Goal: Transaction & Acquisition: Purchase product/service

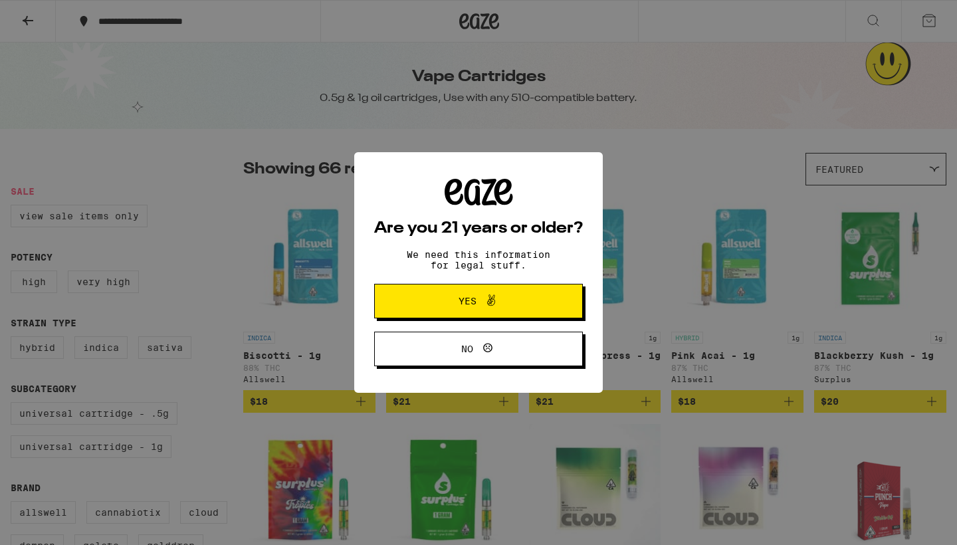
click at [473, 300] on span "Yes" at bounding box center [467, 300] width 18 height 9
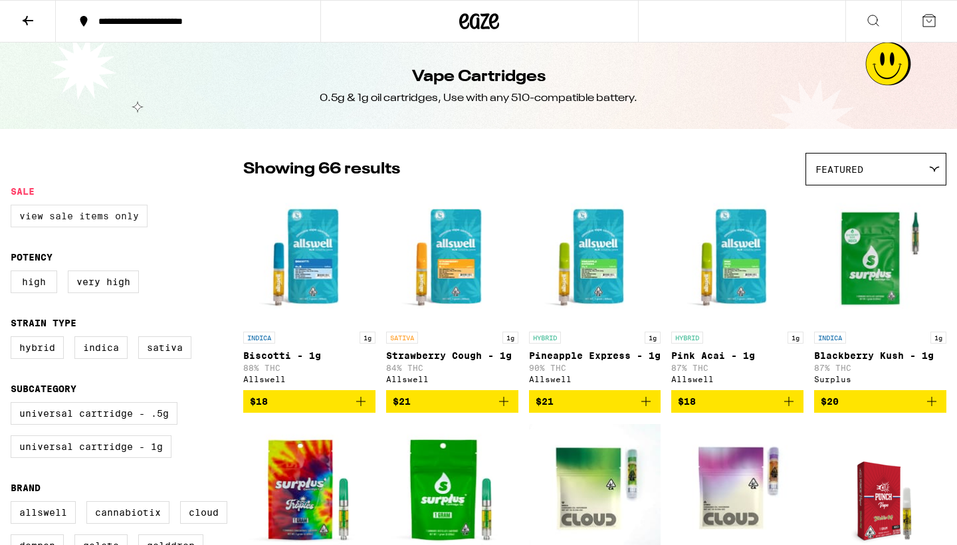
click at [120, 217] on label "View Sale Items Only" at bounding box center [79, 216] width 137 height 23
click at [14, 207] on input "View Sale Items Only" at bounding box center [13, 207] width 1 height 1
checkbox input "true"
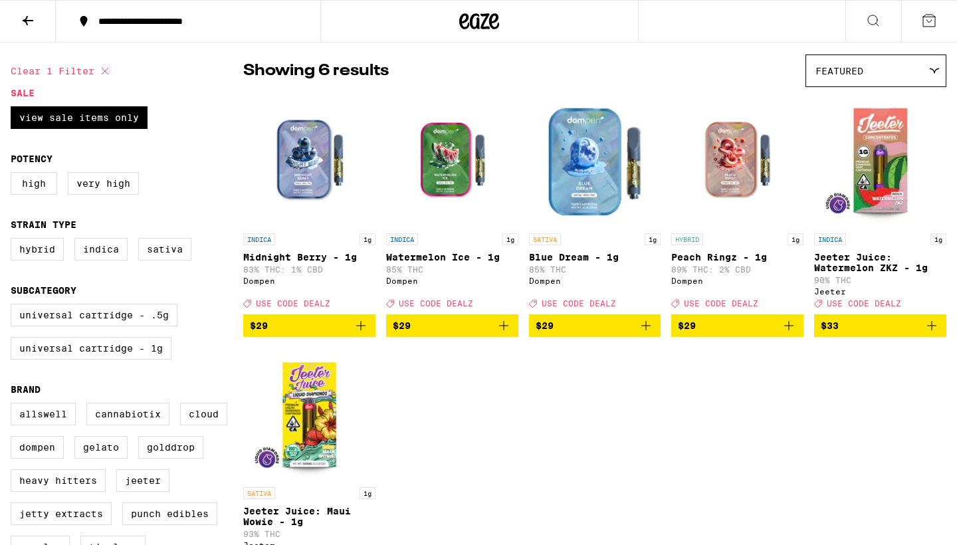
scroll to position [76, 0]
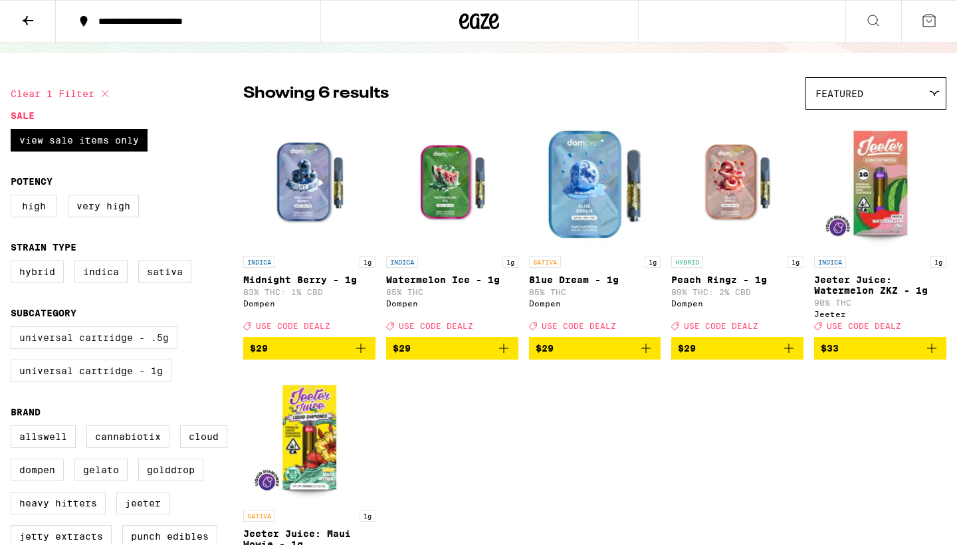
click at [70, 348] on label "Universal Cartridge - .5g" at bounding box center [94, 337] width 167 height 23
click at [14, 329] on input "Universal Cartridge - .5g" at bounding box center [13, 328] width 1 height 1
checkbox input "true"
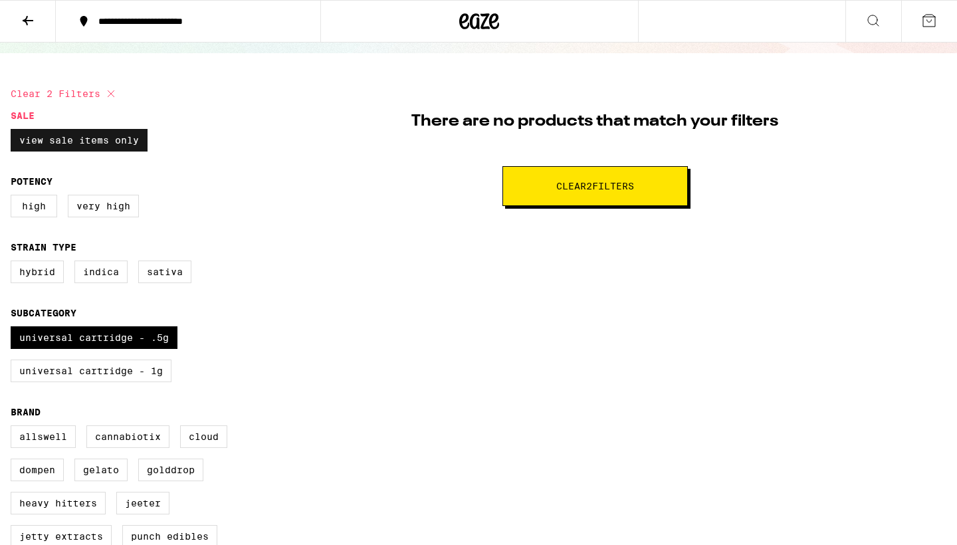
click at [65, 140] on label "View Sale Items Only" at bounding box center [79, 140] width 137 height 23
click at [14, 132] on input "View Sale Items Only" at bounding box center [13, 131] width 1 height 1
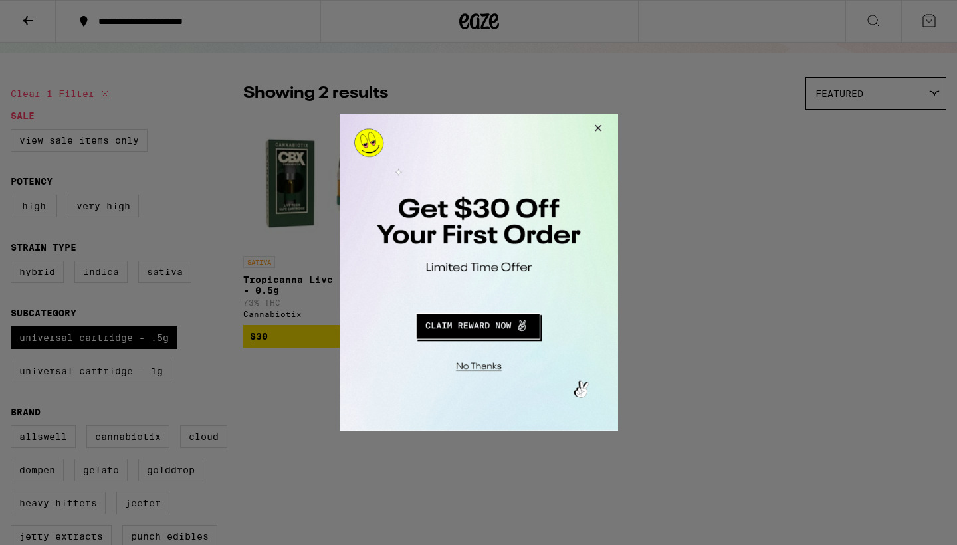
checkbox input "true"
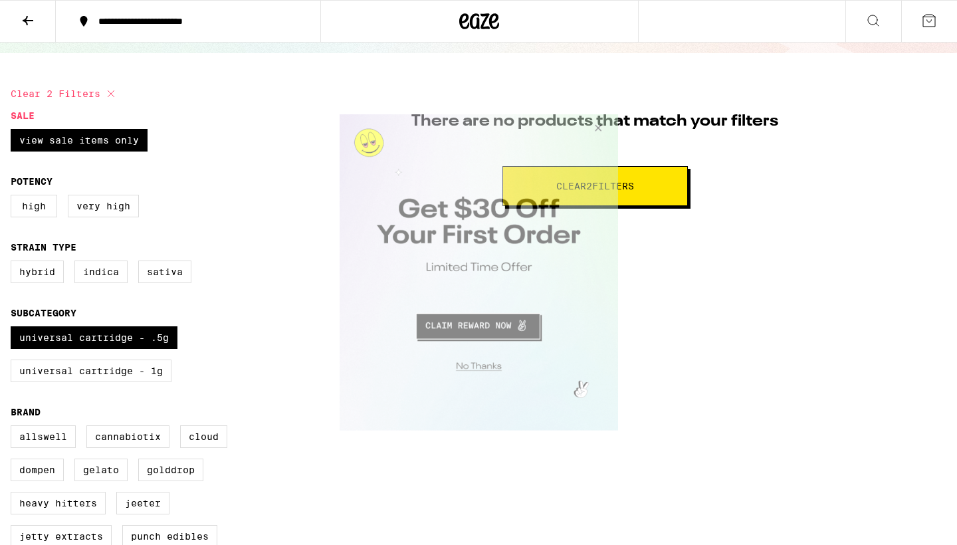
checkbox input "false"
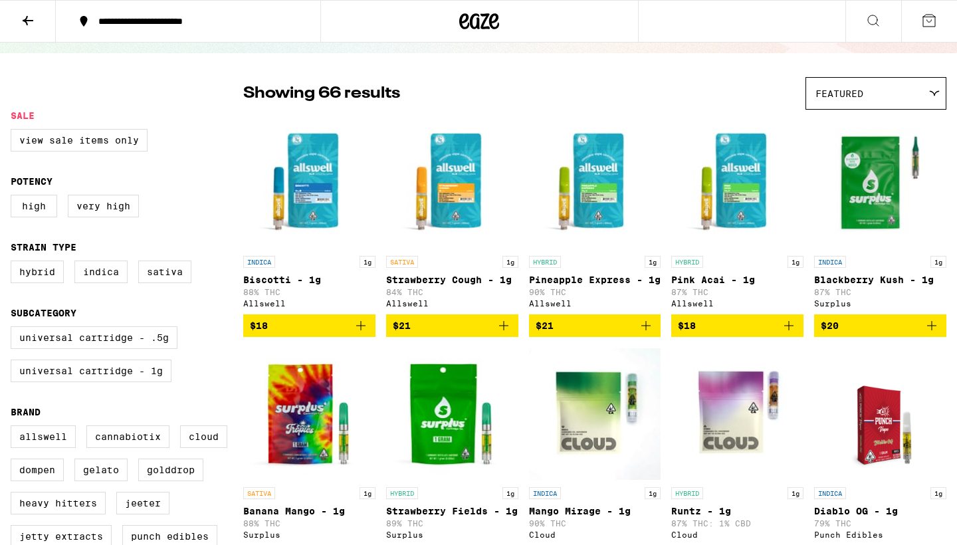
checkbox input "false"
